Goal: Task Accomplishment & Management: Complete application form

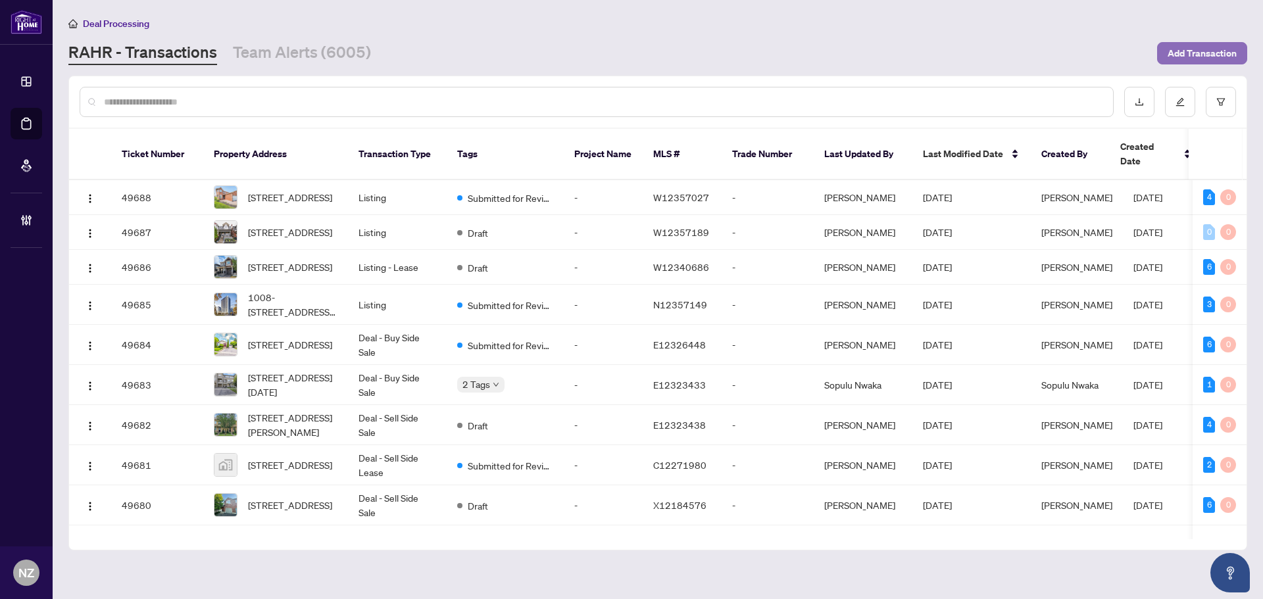
click at [1204, 52] on span "Add Transaction" at bounding box center [1202, 53] width 69 height 21
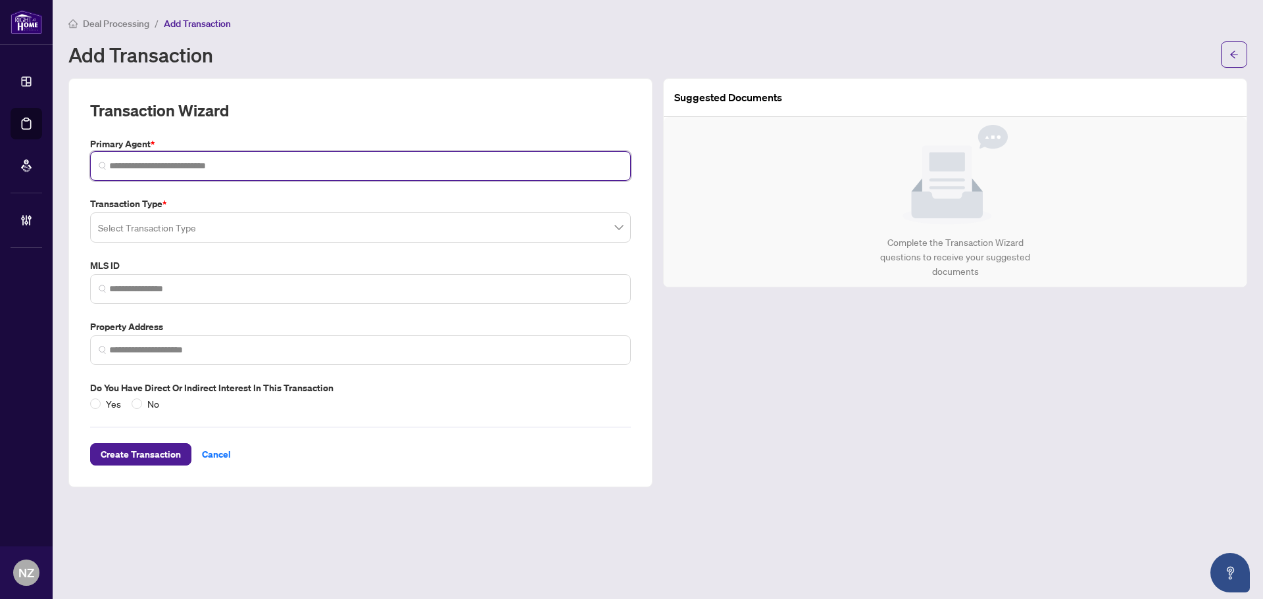
click at [151, 159] on input "search" at bounding box center [365, 166] width 513 height 14
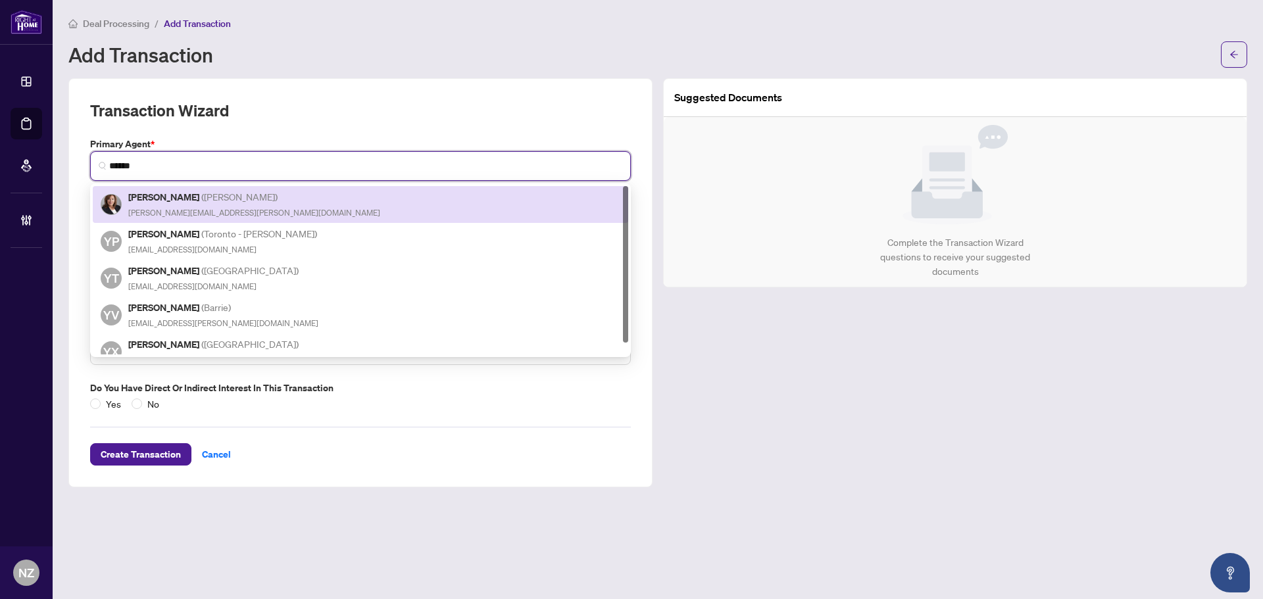
click at [165, 202] on h5 "[PERSON_NAME] ( [PERSON_NAME] )" at bounding box center [254, 196] width 252 height 15
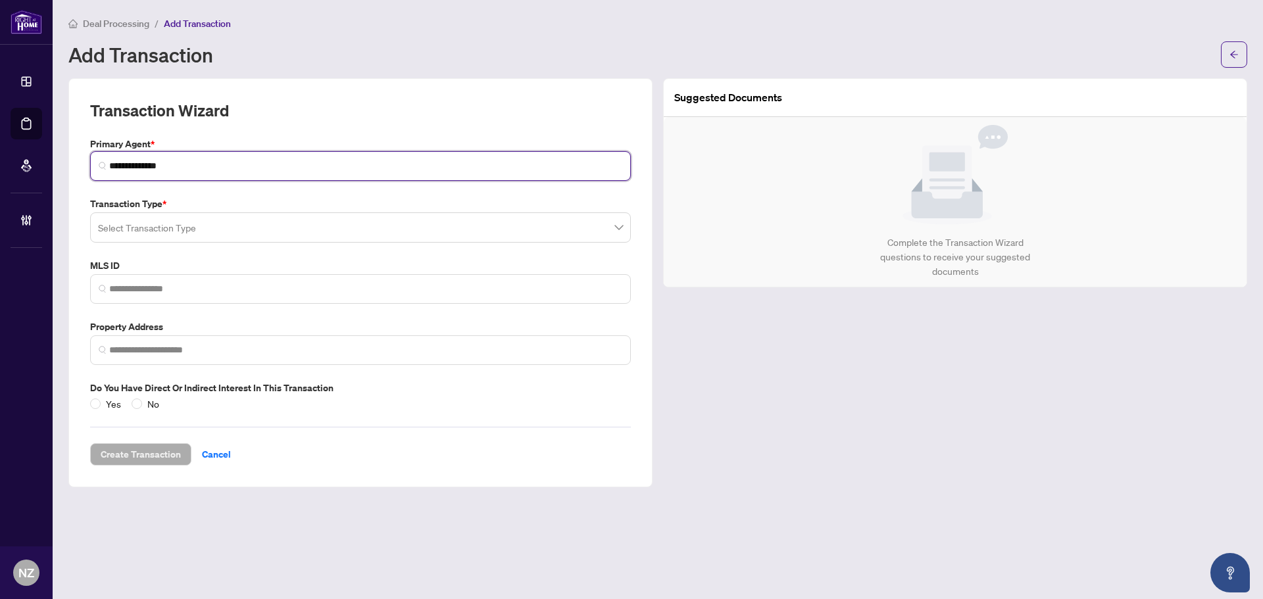
type input "**********"
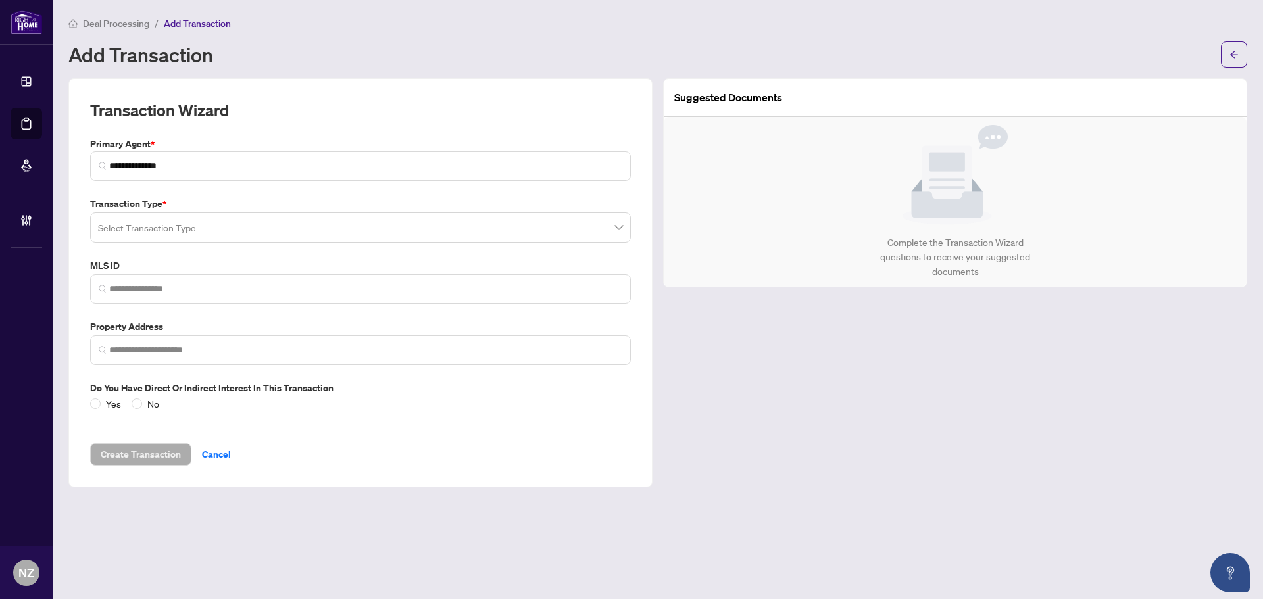
click at [118, 235] on input "search" at bounding box center [354, 229] width 513 height 29
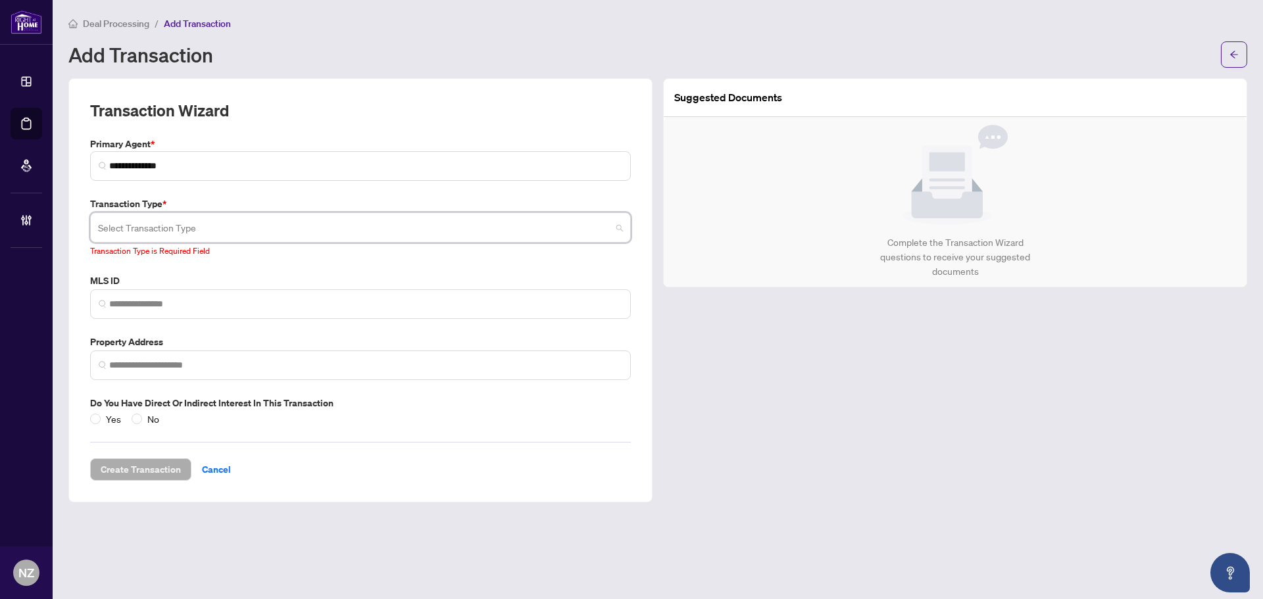
click at [137, 230] on input "search" at bounding box center [354, 229] width 513 height 29
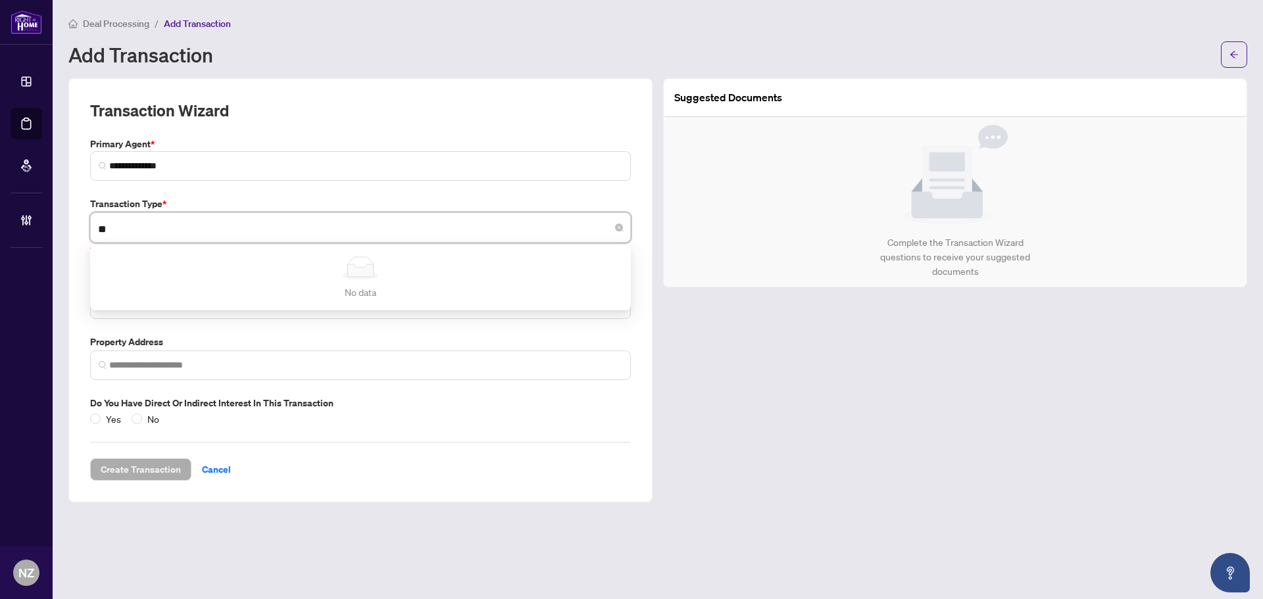
type input "*"
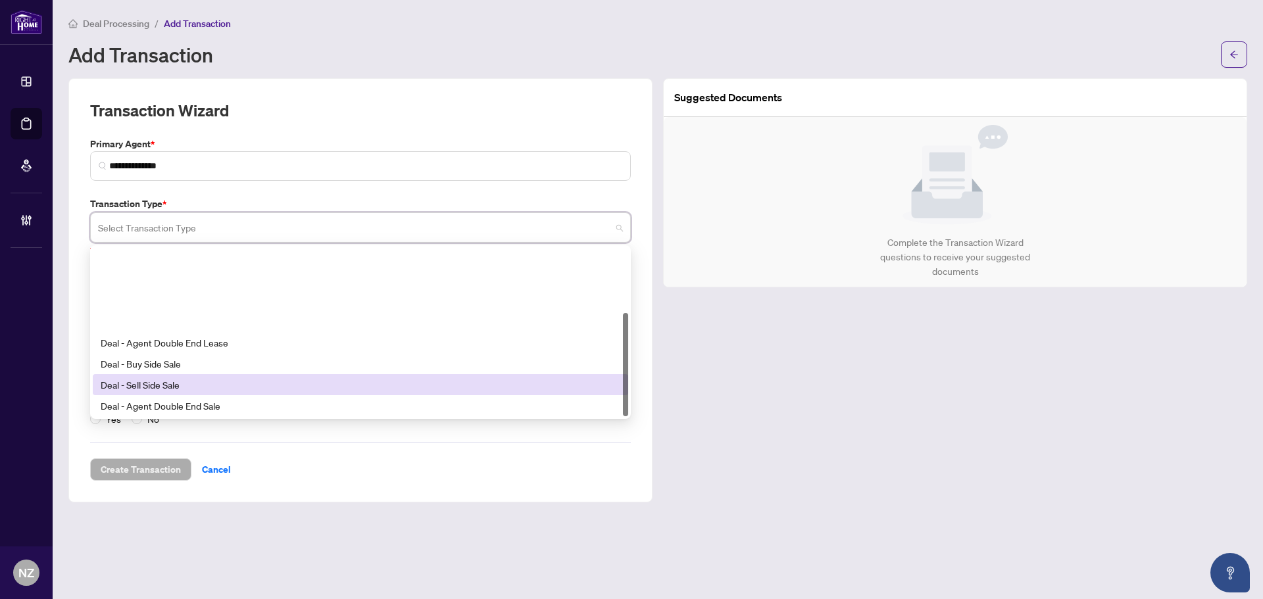
scroll to position [105, 0]
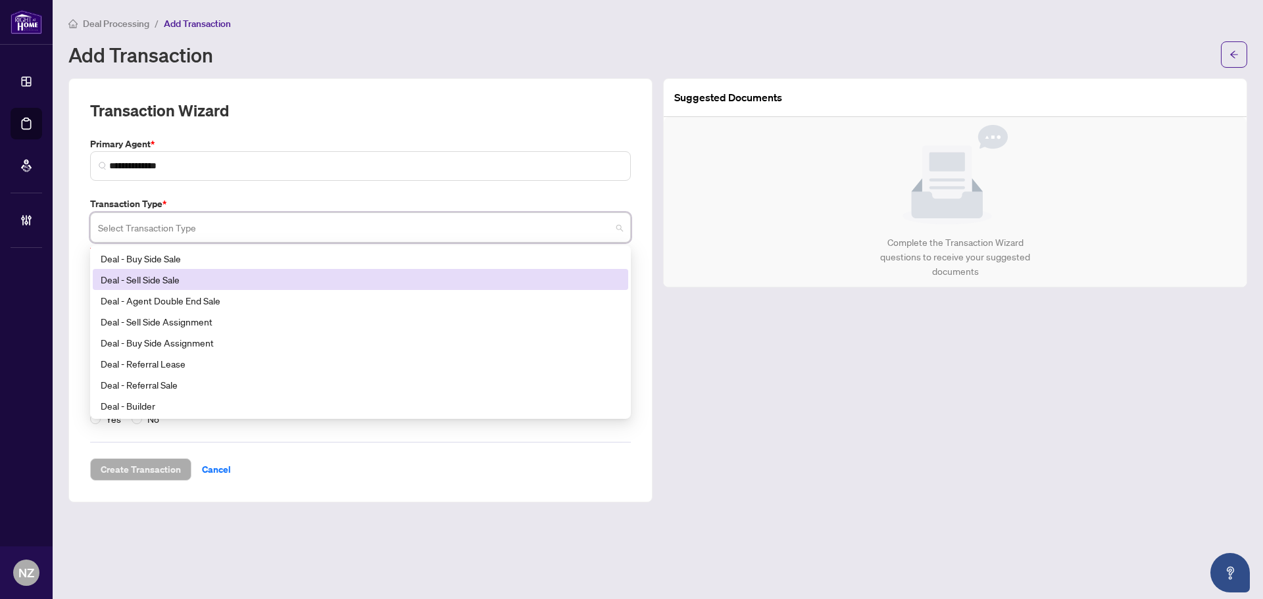
click at [149, 280] on div "Deal - Sell Side Sale" at bounding box center [361, 279] width 520 height 14
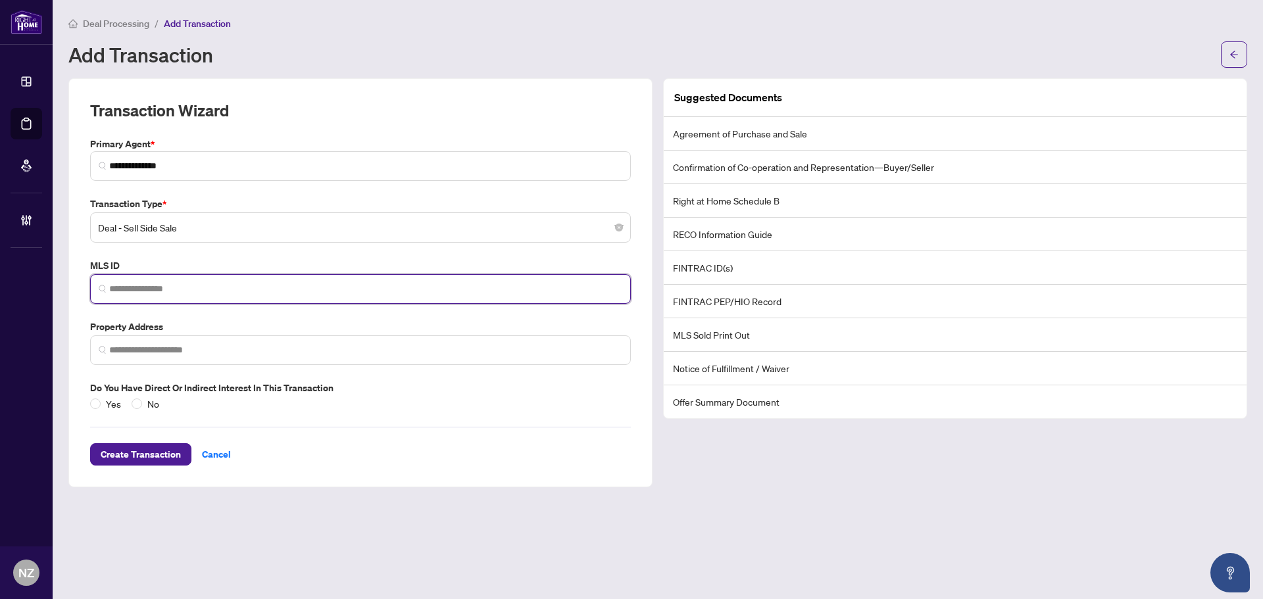
click at [136, 289] on input "search" at bounding box center [365, 289] width 513 height 14
type input "**********"
